Goal: Contribute content

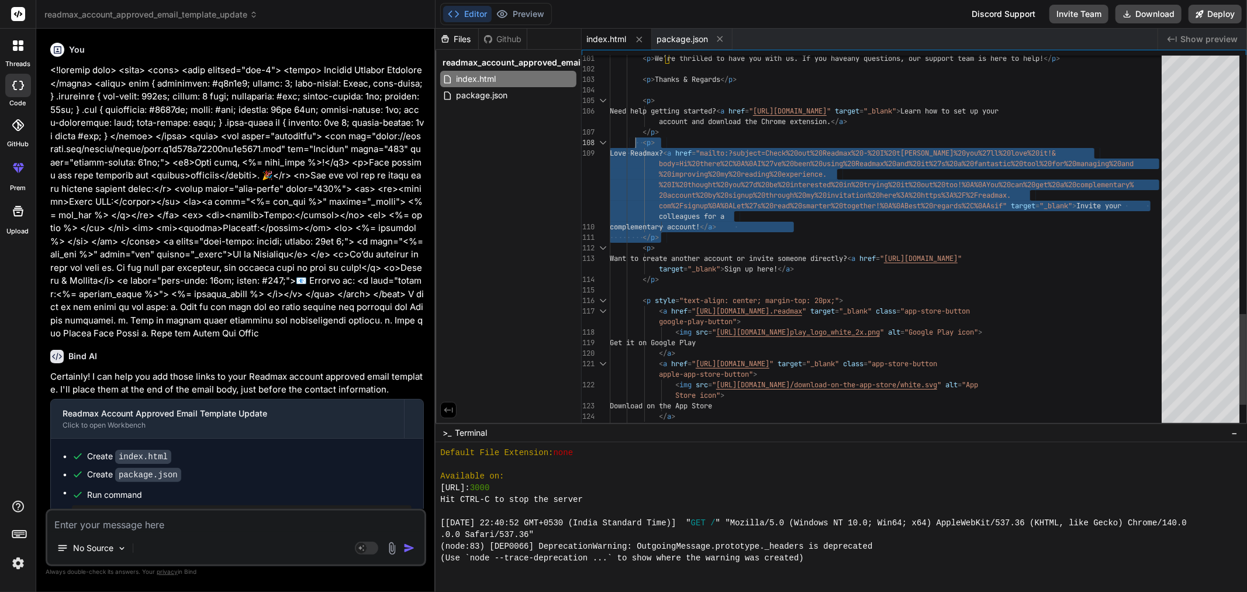
scroll to position [7251, 0]
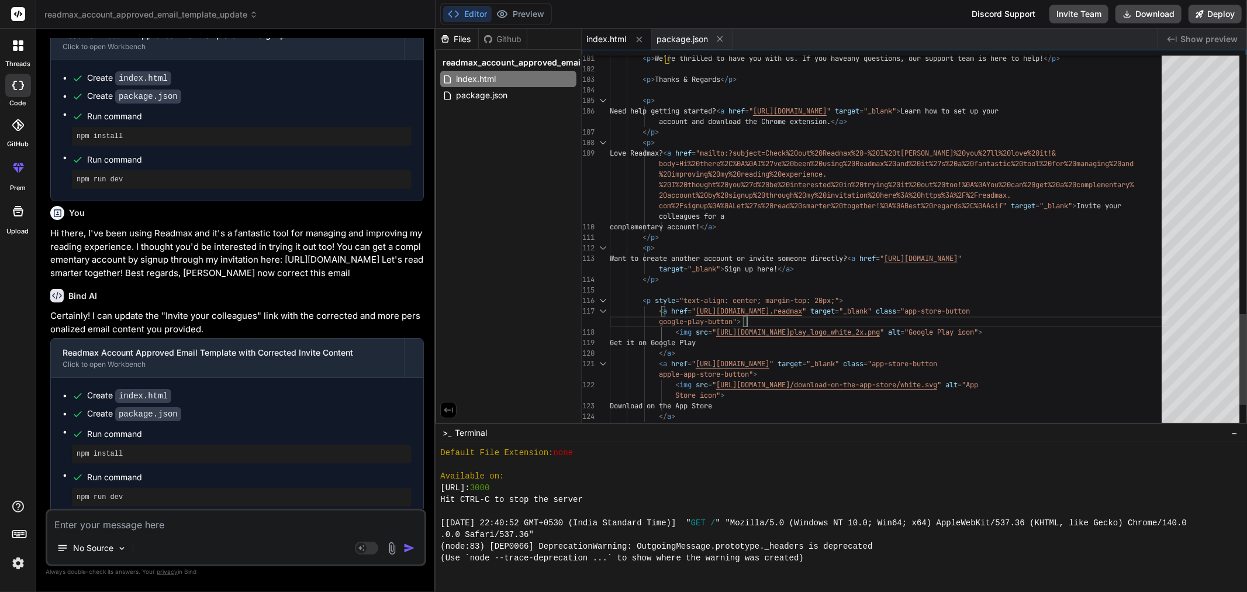
click at [787, 322] on div "google-play-button" >" at bounding box center [889, 321] width 559 height 11
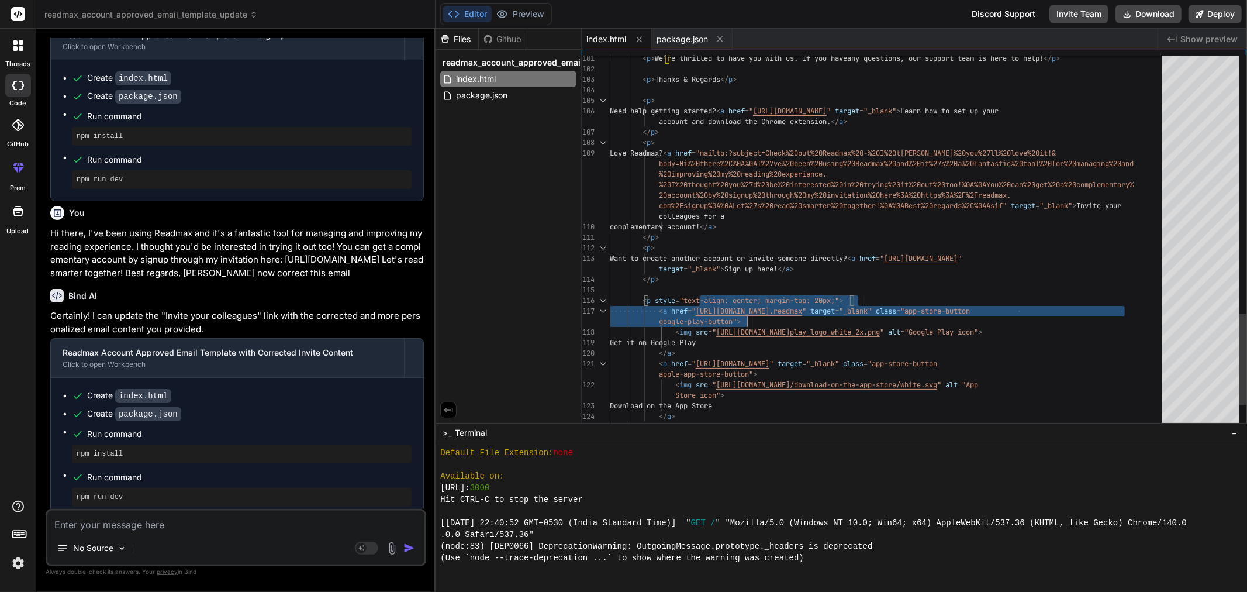
drag, startPoint x: 699, startPoint y: 308, endPoint x: 870, endPoint y: 313, distance: 170.8
drag, startPoint x: 823, startPoint y: 336, endPoint x: 815, endPoint y: 334, distance: 8.4
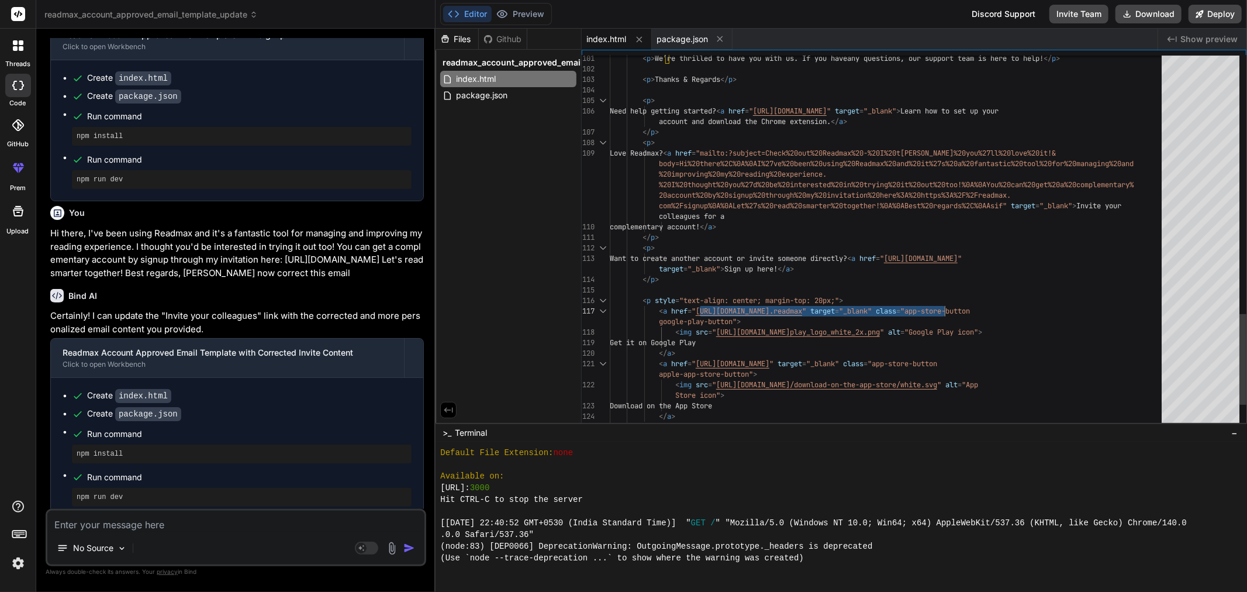
drag, startPoint x: 699, startPoint y: 311, endPoint x: 943, endPoint y: 309, distance: 244.5
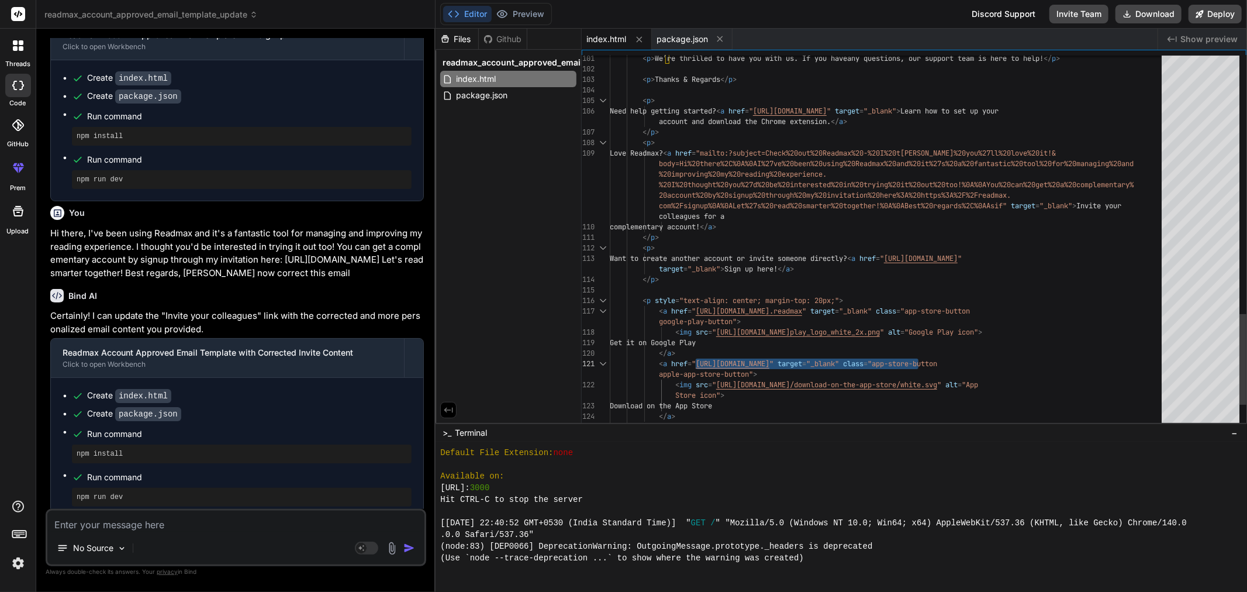
drag, startPoint x: 698, startPoint y: 364, endPoint x: 917, endPoint y: 361, distance: 218.7
drag, startPoint x: 1061, startPoint y: 330, endPoint x: 1130, endPoint y: 329, distance: 69.0
drag, startPoint x: 1023, startPoint y: 361, endPoint x: 1089, endPoint y: 361, distance: 65.5
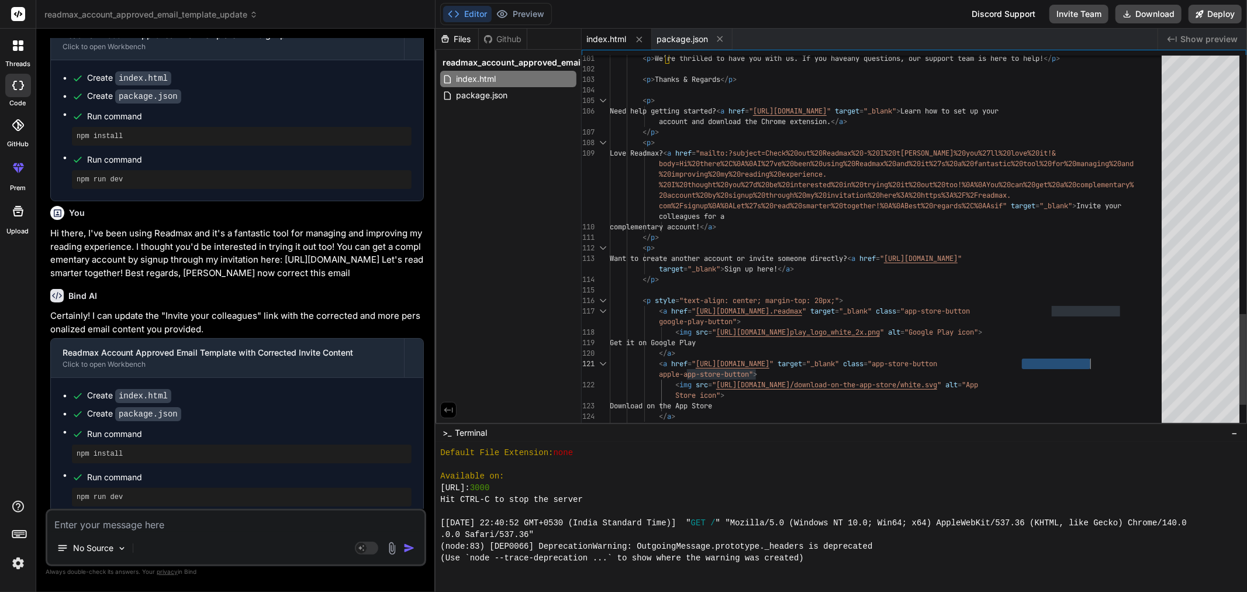
type textarea "apple-app-store-button"> <img src="[URL][DOMAIN_NAME]" alt="App Store icon"> Do…"
drag, startPoint x: 722, startPoint y: 399, endPoint x: 1120, endPoint y: 383, distance: 399.1
